Goal: Navigation & Orientation: Find specific page/section

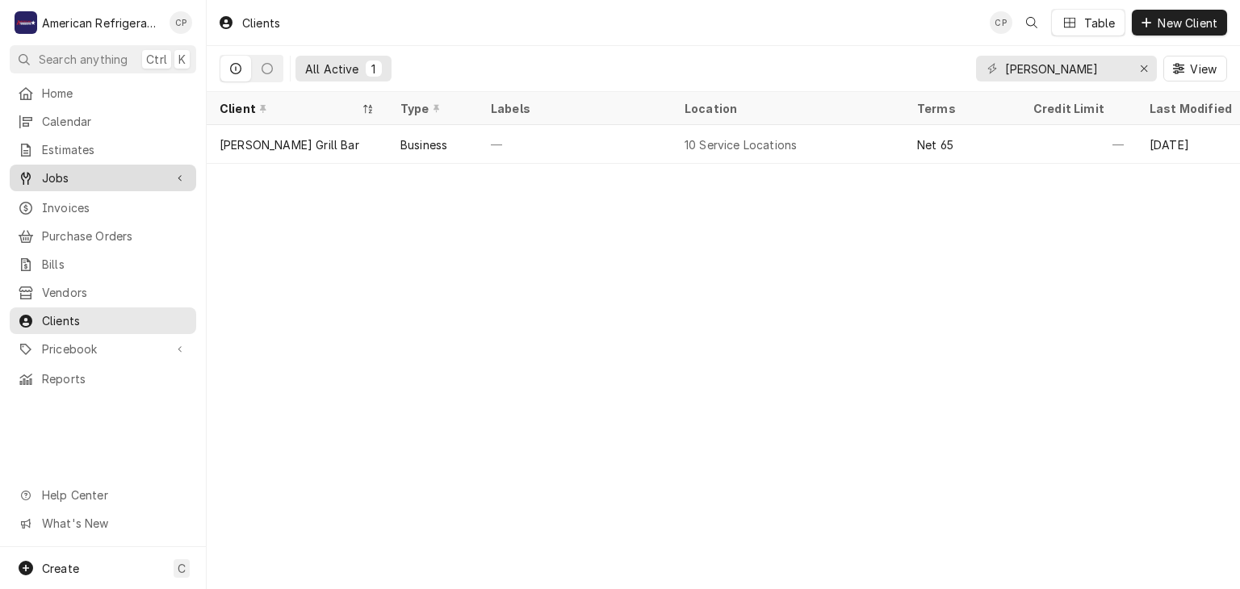
click at [111, 173] on span "Jobs" at bounding box center [103, 178] width 122 height 17
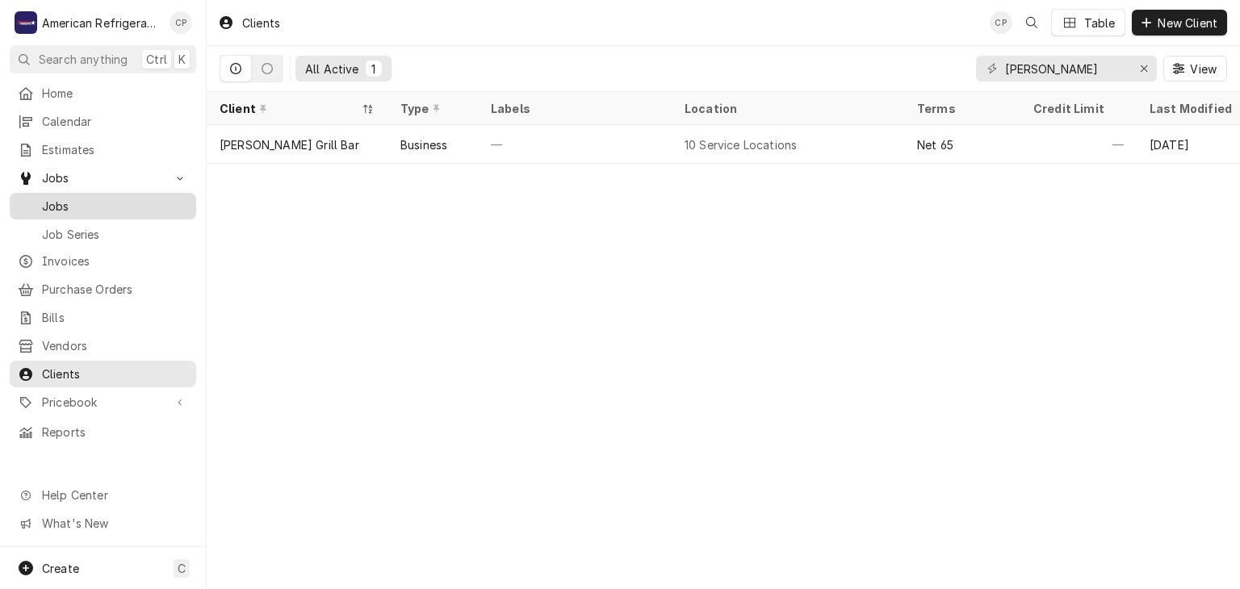
click at [118, 200] on span "Jobs" at bounding box center [115, 206] width 146 height 17
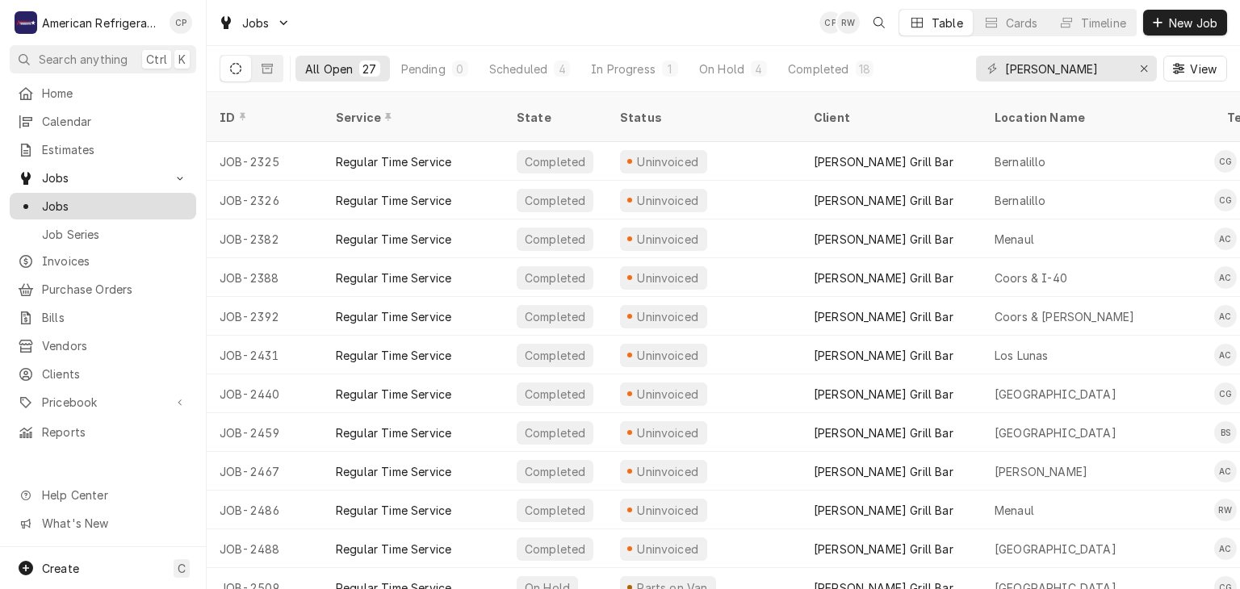
click at [134, 201] on span "Jobs" at bounding box center [115, 206] width 146 height 17
